Goal: Check status: Check status

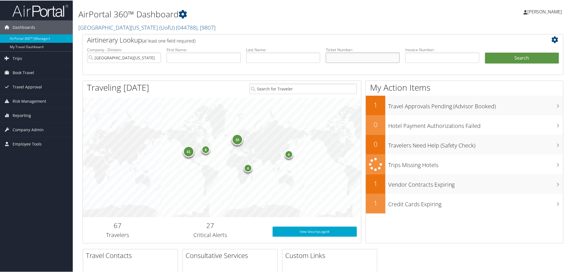
drag, startPoint x: 347, startPoint y: 58, endPoint x: 352, endPoint y: 56, distance: 5.0
click at [347, 58] on input "text" at bounding box center [363, 57] width 74 height 10
paste input "0067309560331"
type input "0067309560331"
click at [507, 60] on button "Search" at bounding box center [522, 57] width 74 height 11
